Goal: Transaction & Acquisition: Book appointment/travel/reservation

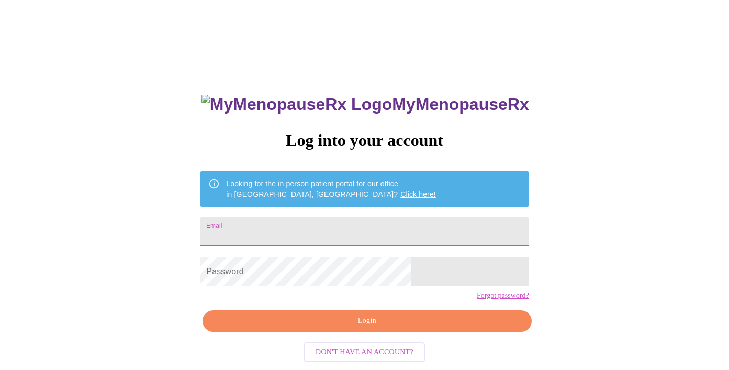
click at [295, 230] on input "Email" at bounding box center [364, 231] width 329 height 29
type input "[EMAIL_ADDRESS][DOMAIN_NAME]"
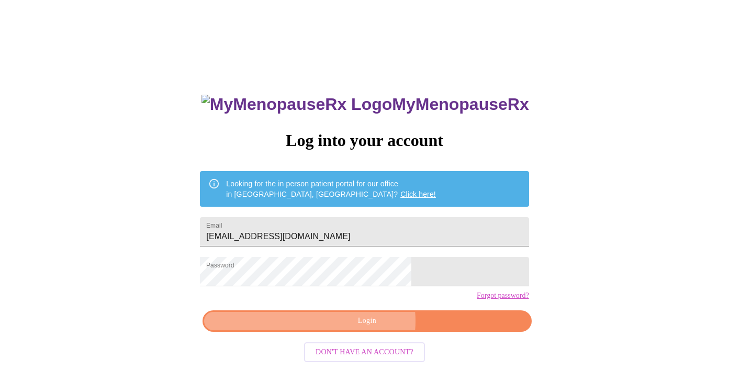
click at [368, 328] on span "Login" at bounding box center [367, 321] width 305 height 13
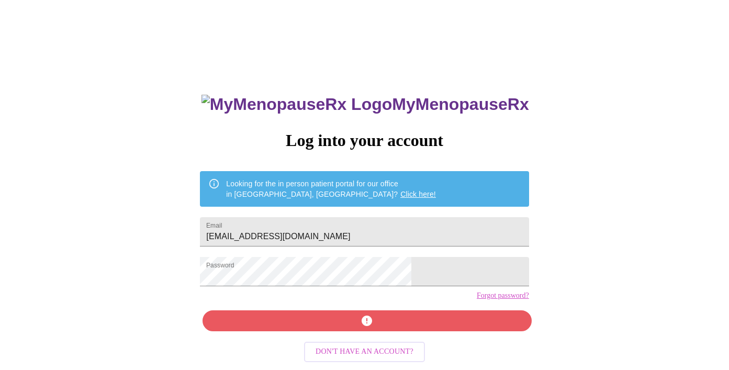
scroll to position [14, 0]
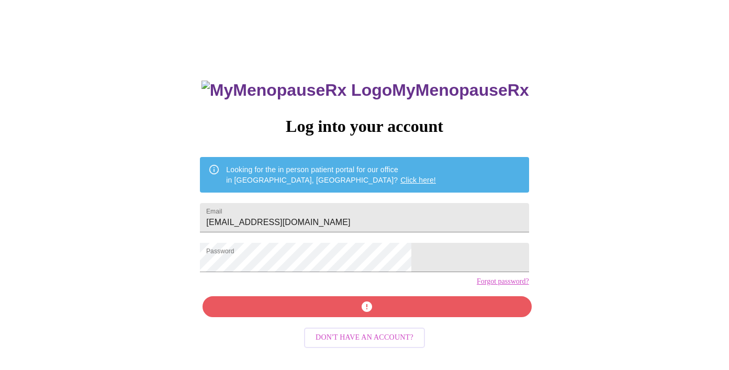
click at [364, 329] on div "MyMenopauseRx Log into your account Looking for the in person patient portal fo…" at bounding box center [365, 249] width 350 height 370
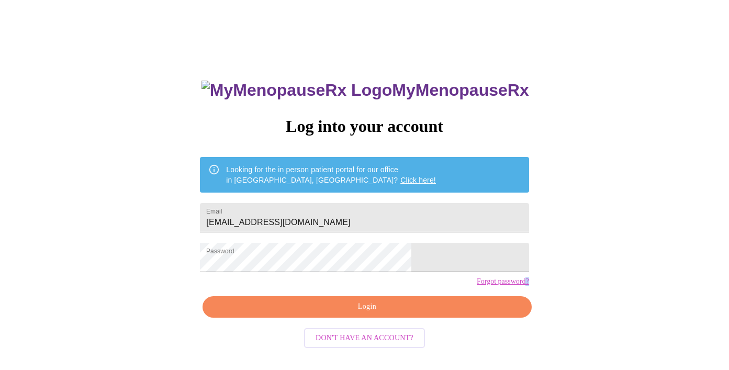
click at [477, 286] on link "Forgot password?" at bounding box center [503, 281] width 52 height 8
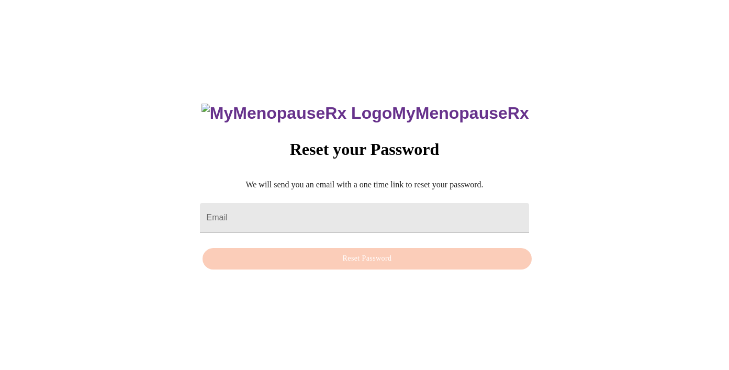
click at [370, 211] on input "Email" at bounding box center [364, 217] width 329 height 29
type input "[EMAIL_ADDRESS][DOMAIN_NAME]"
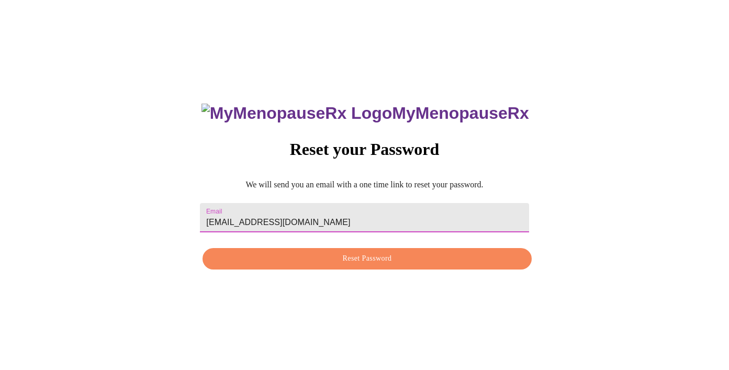
click at [362, 263] on span "Reset Password" at bounding box center [367, 258] width 305 height 13
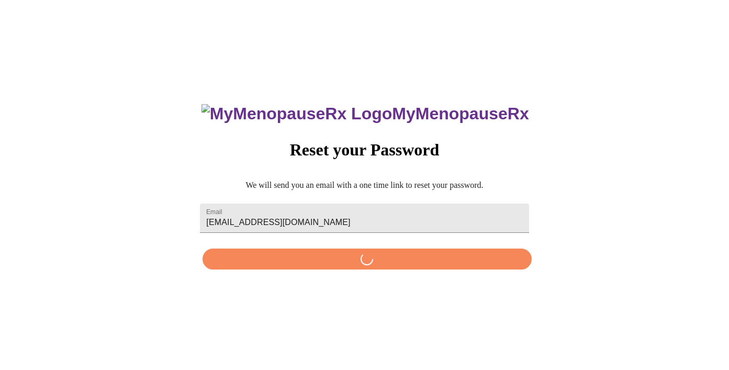
scroll to position [0, 0]
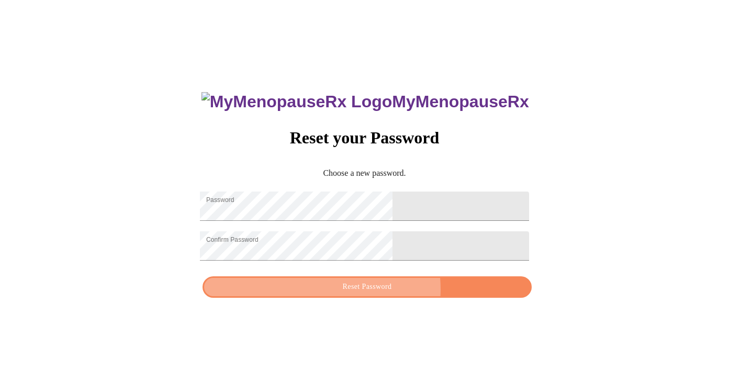
click at [390, 294] on span "Reset Password" at bounding box center [367, 287] width 305 height 13
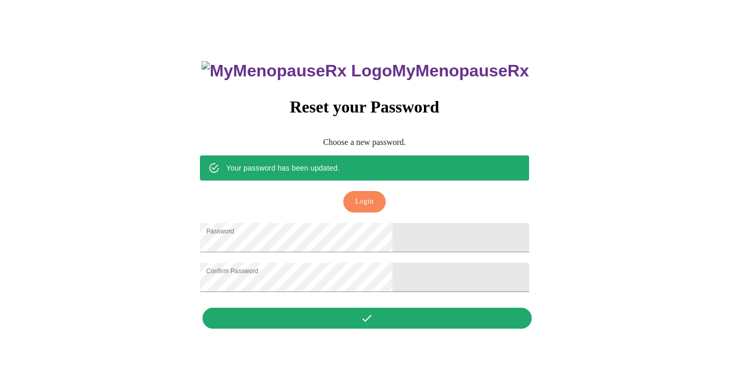
click at [364, 195] on span "Login" at bounding box center [365, 201] width 18 height 13
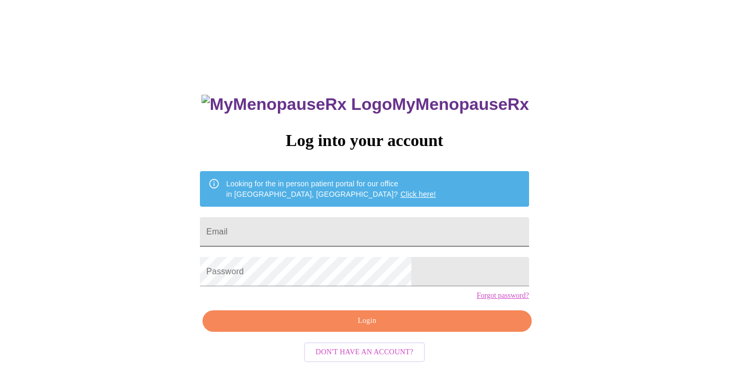
click at [322, 233] on input "Email" at bounding box center [364, 231] width 329 height 29
type input "[EMAIL_ADDRESS][DOMAIN_NAME]"
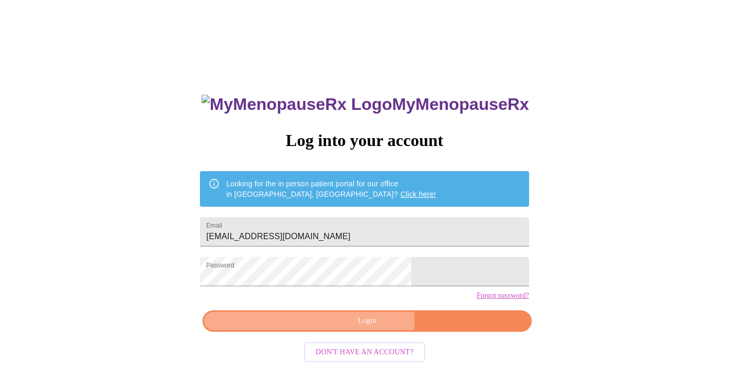
click at [365, 328] on span "Login" at bounding box center [367, 321] width 305 height 13
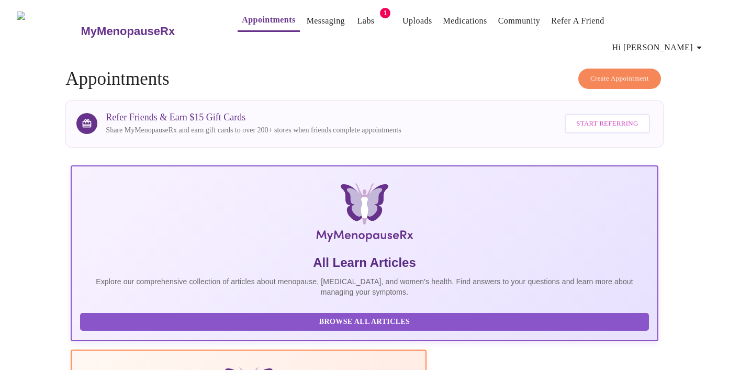
click at [358, 23] on link "Labs" at bounding box center [366, 21] width 17 height 15
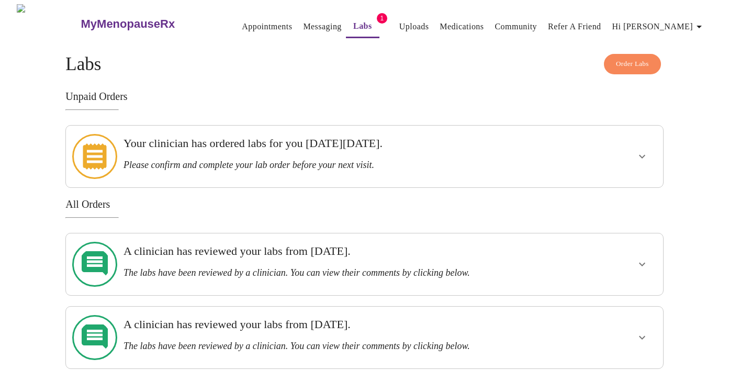
click at [492, 145] on h3 "Your clinician has ordered labs for you [DATE][DATE]." at bounding box center [336, 144] width 425 height 14
click at [250, 22] on link "Appointments" at bounding box center [267, 26] width 50 height 15
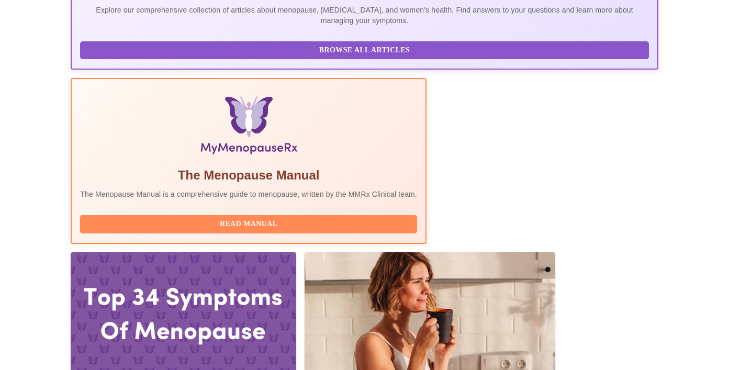
scroll to position [272, 0]
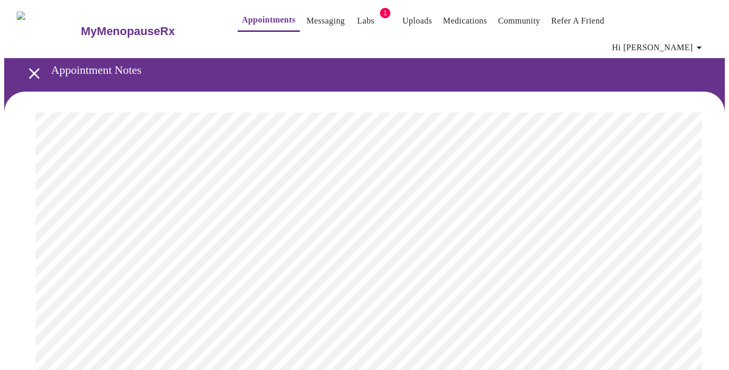
click at [242, 19] on link "Appointments" at bounding box center [268, 20] width 53 height 15
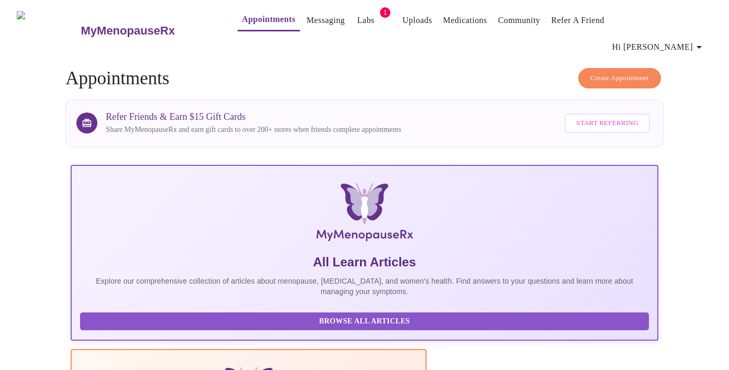
scroll to position [1, 0]
click at [641, 72] on span "Create Appointment" at bounding box center [620, 78] width 59 height 12
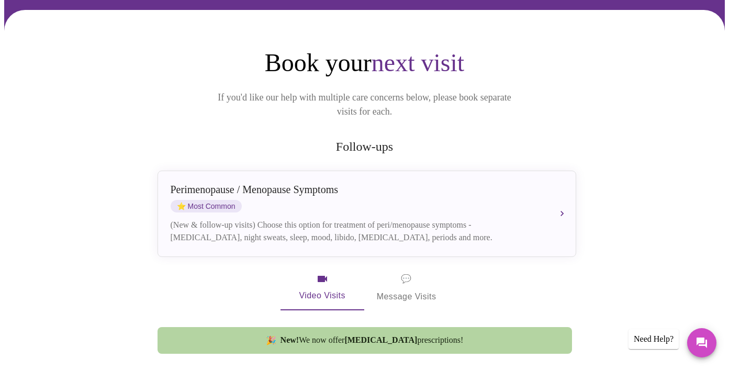
scroll to position [146, 0]
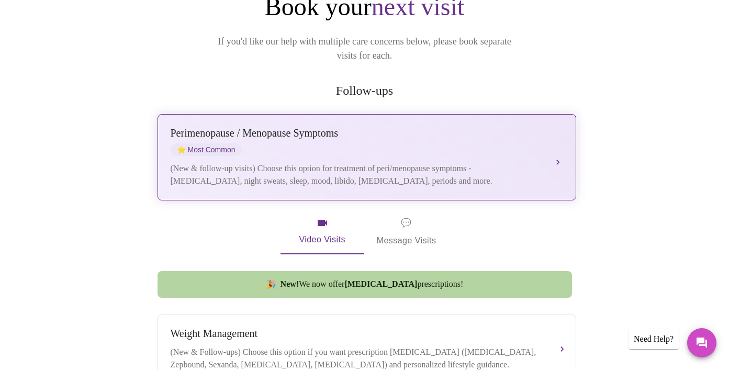
click at [445, 162] on div "(New & follow-up visits) Choose this option for treatment of peri/menopause sym…" at bounding box center [357, 174] width 372 height 25
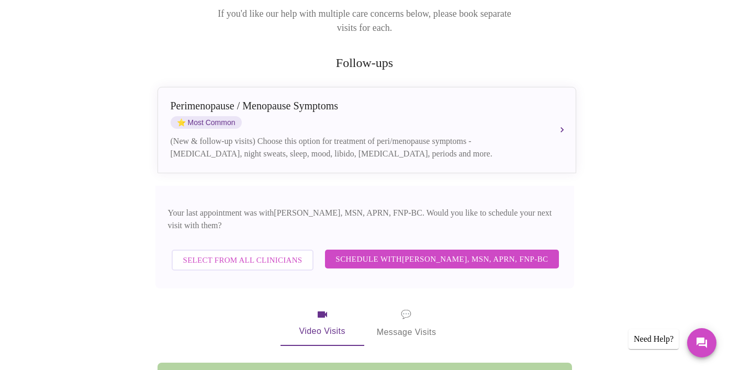
scroll to position [229, 0]
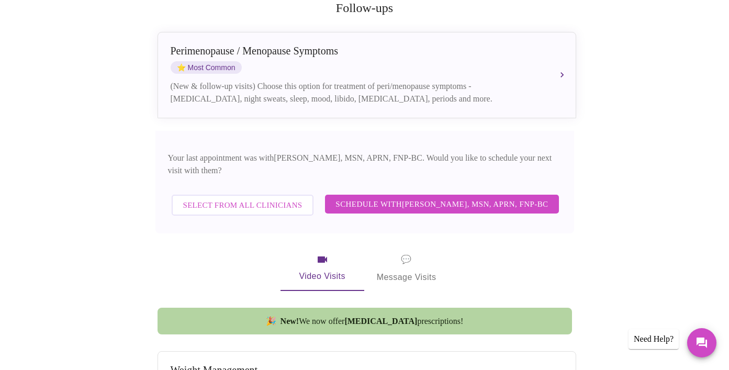
click at [501, 197] on span "Schedule with [PERSON_NAME], MSN, APRN, FNP-BC" at bounding box center [442, 204] width 213 height 14
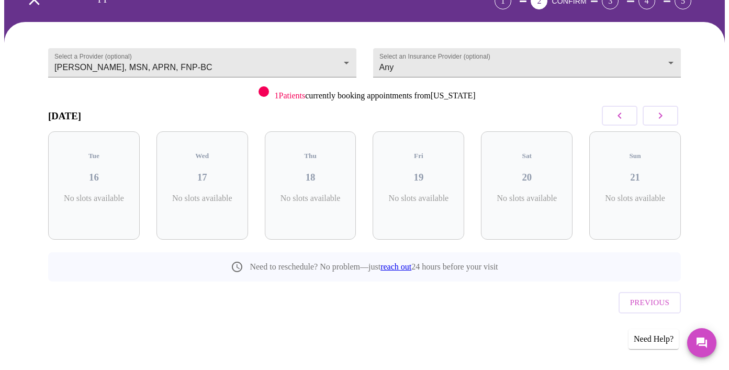
scroll to position [41, 0]
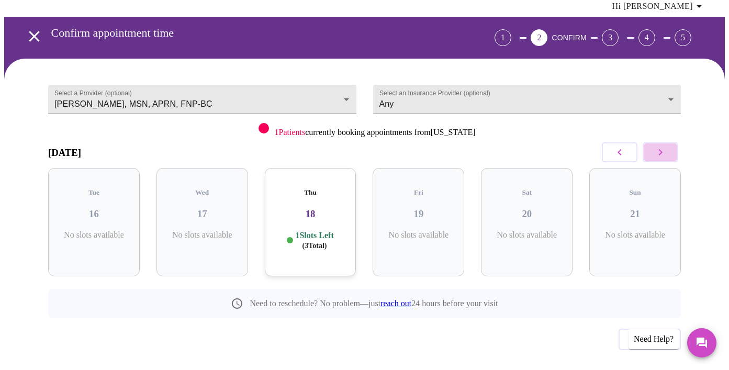
click at [663, 146] on icon "button" at bounding box center [660, 152] width 13 height 13
click at [657, 208] on h3 "02" at bounding box center [635, 214] width 75 height 12
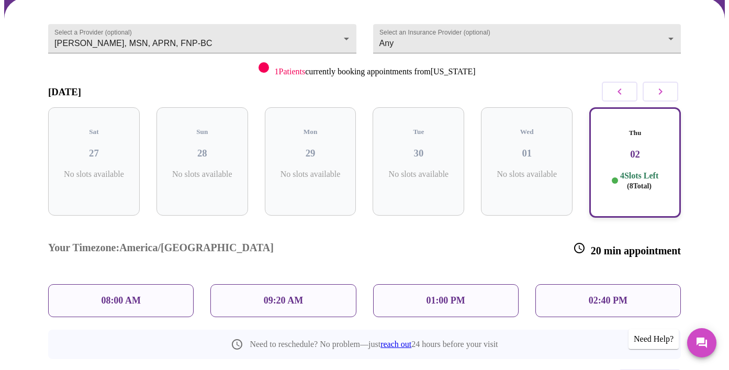
scroll to position [103, 0]
click at [103, 295] on p "08:00 AM" at bounding box center [121, 300] width 40 height 11
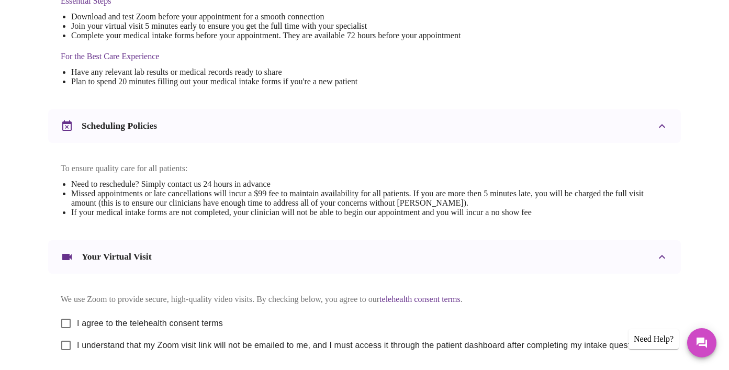
scroll to position [388, 0]
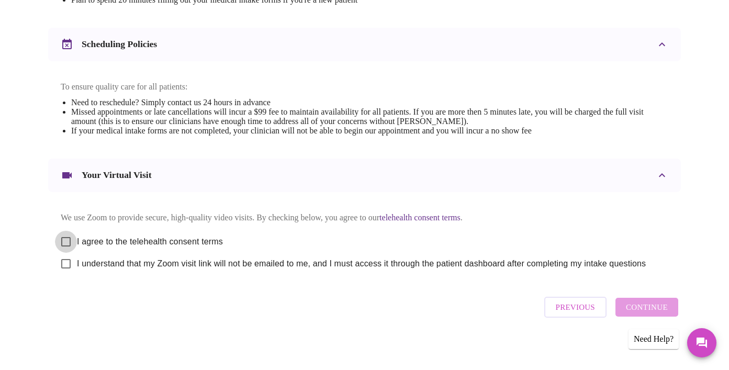
click at [64, 231] on input "I agree to the telehealth consent terms" at bounding box center [66, 242] width 22 height 22
checkbox input "true"
click at [60, 260] on input "I understand that my Zoom visit link will not be emailed to me, and I must acce…" at bounding box center [66, 264] width 22 height 22
checkbox input "true"
click at [654, 306] on span "Continue" at bounding box center [647, 308] width 42 height 14
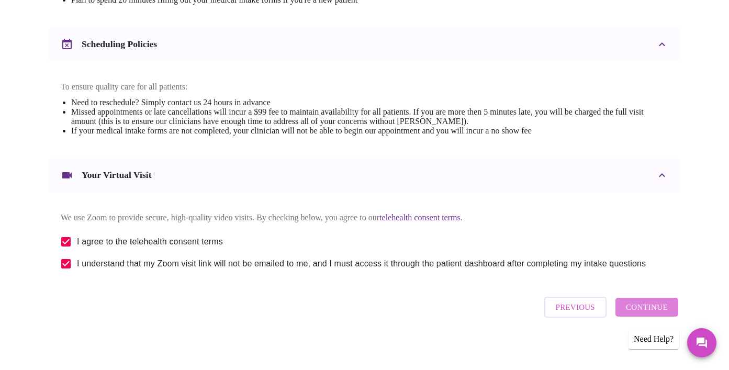
scroll to position [75, 0]
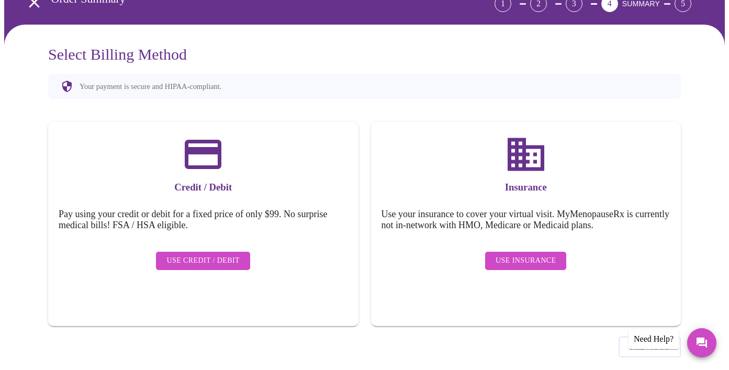
click at [527, 254] on span "Use Insurance" at bounding box center [526, 260] width 60 height 13
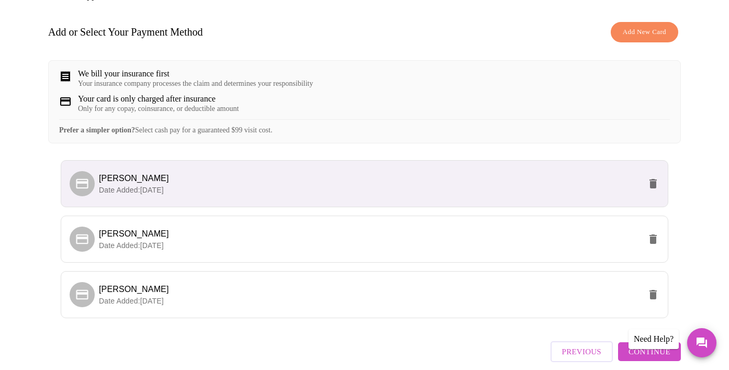
scroll to position [195, 0]
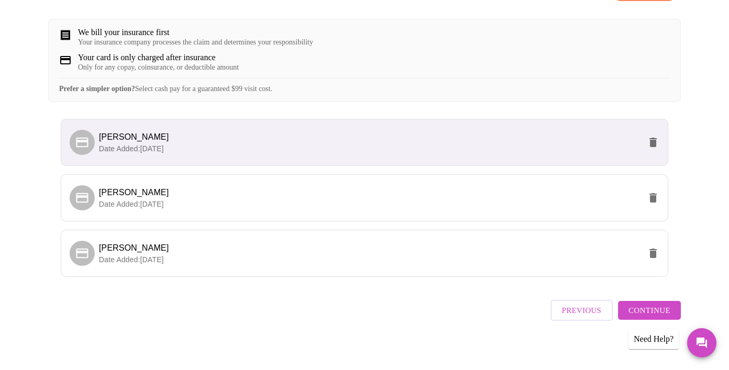
click at [647, 304] on span "Continue" at bounding box center [650, 311] width 42 height 14
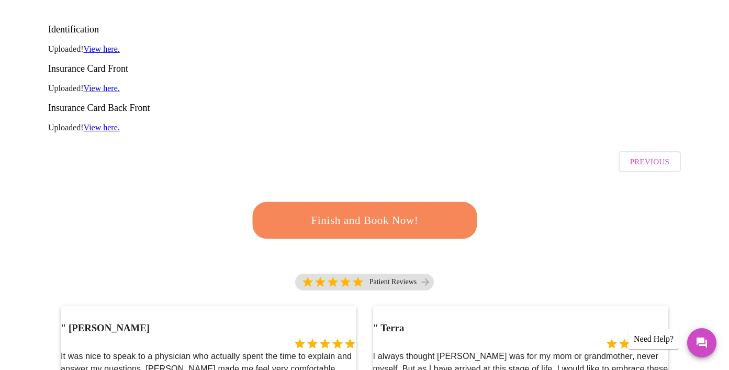
click at [421, 211] on span "Finish and Book Now!" at bounding box center [365, 220] width 194 height 19
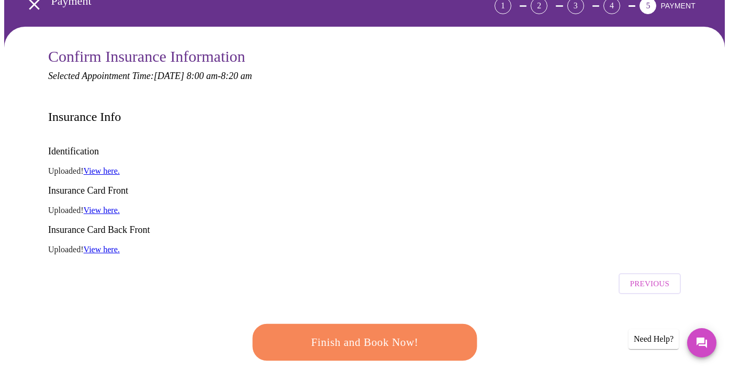
scroll to position [264, 0]
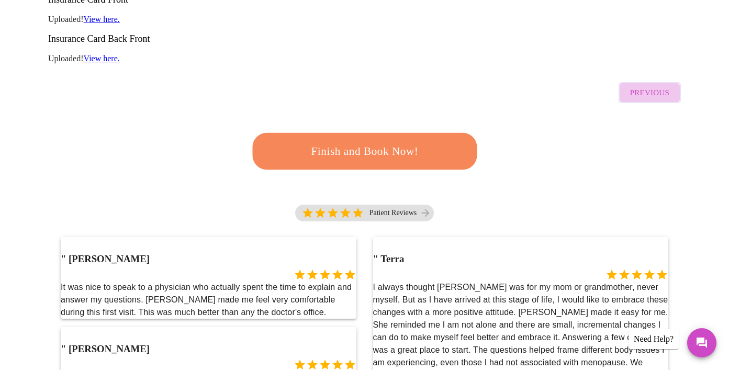
click at [657, 86] on span "Previous" at bounding box center [649, 93] width 39 height 14
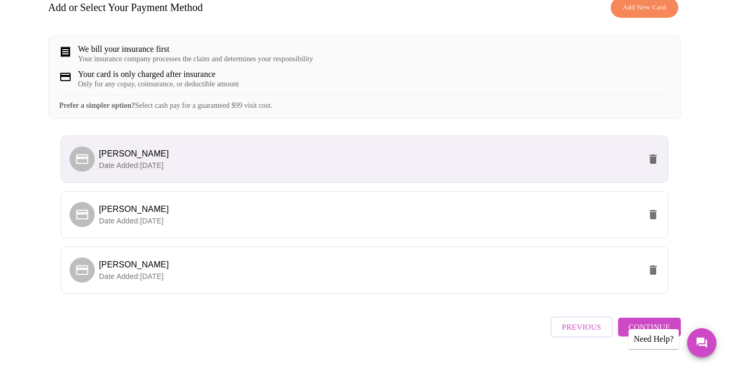
scroll to position [195, 0]
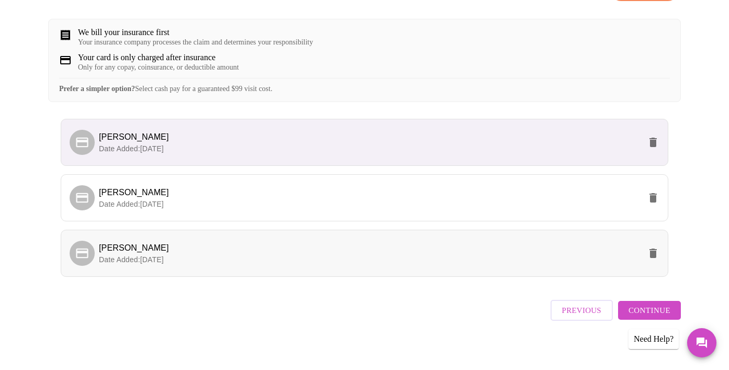
click at [351, 249] on span "[PERSON_NAME]" at bounding box center [370, 248] width 542 height 13
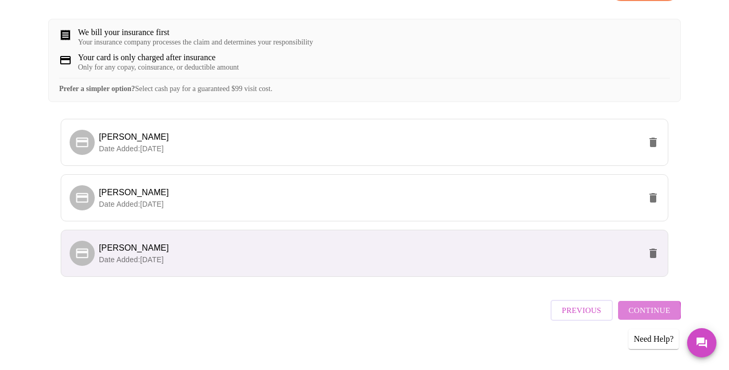
click at [652, 308] on span "Continue" at bounding box center [650, 311] width 42 height 14
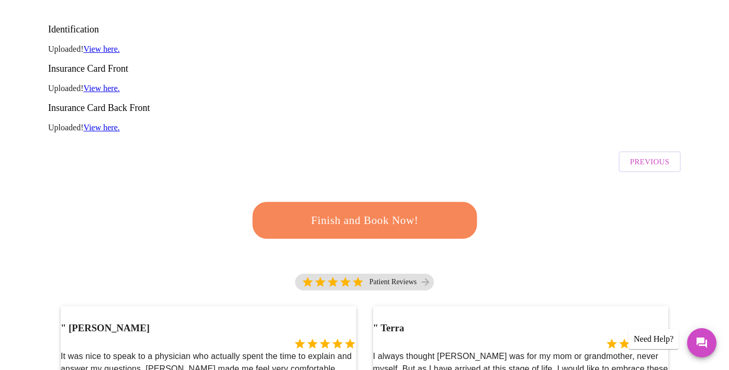
click at [385, 211] on span "Finish and Book Now!" at bounding box center [365, 220] width 194 height 19
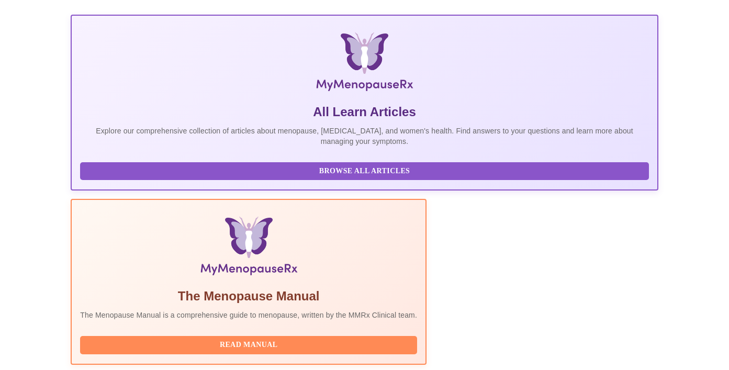
scroll to position [203, 0]
